Goal: Check status: Check status

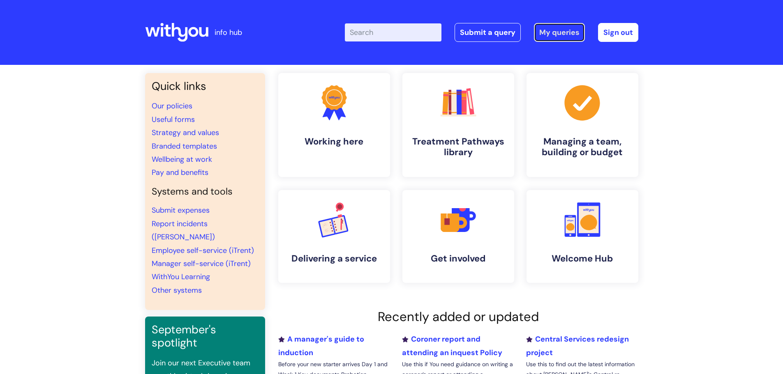
click at [547, 32] on link "My queries" at bounding box center [559, 32] width 51 height 19
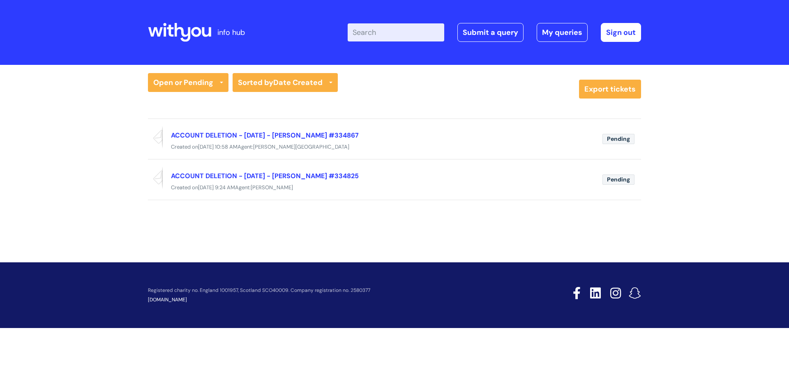
click at [162, 34] on icon at bounding box center [179, 33] width 63 height 20
